Goal: Transaction & Acquisition: Subscribe to service/newsletter

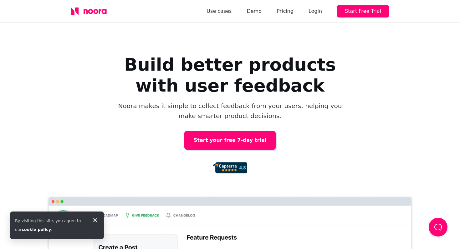
click at [204, 140] on link "Start your free 7-day trial" at bounding box center [229, 140] width 91 height 19
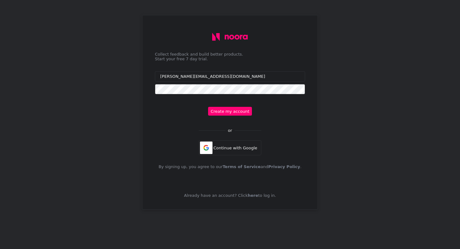
type input "hannah@orkahealth.co"
click at [231, 105] on div "Collect feedback and build better products. Start your free 7 day trial. hannah…" at bounding box center [230, 112] width 160 height 184
click at [230, 111] on button "Create my account" at bounding box center [230, 111] width 44 height 9
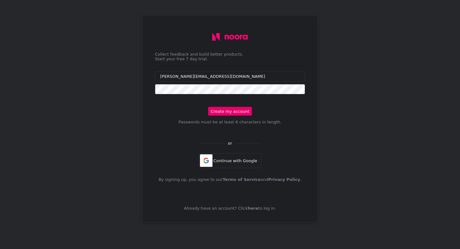
click at [228, 110] on button "Create my account" at bounding box center [230, 111] width 44 height 9
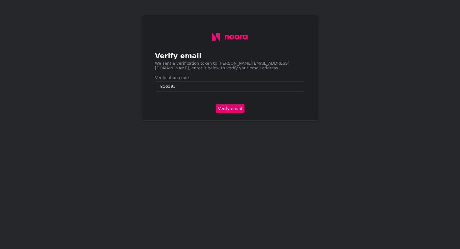
type input "816393"
click at [239, 109] on button "Verify email" at bounding box center [229, 108] width 29 height 9
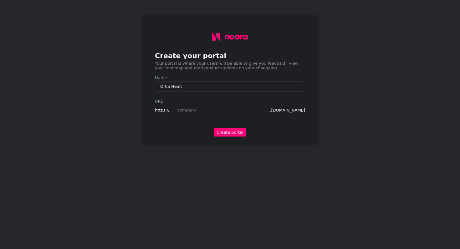
type input "Orka Health"
click at [177, 88] on input "Orka Health" at bounding box center [230, 86] width 150 height 10
type input "Orka Health"
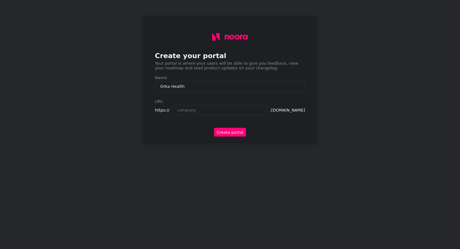
click at [194, 114] on input "text" at bounding box center [219, 110] width 95 height 10
type input "orkahealth"
click at [233, 132] on button "Create portal" at bounding box center [230, 132] width 32 height 9
